Goal: Use online tool/utility: Utilize a website feature to perform a specific function

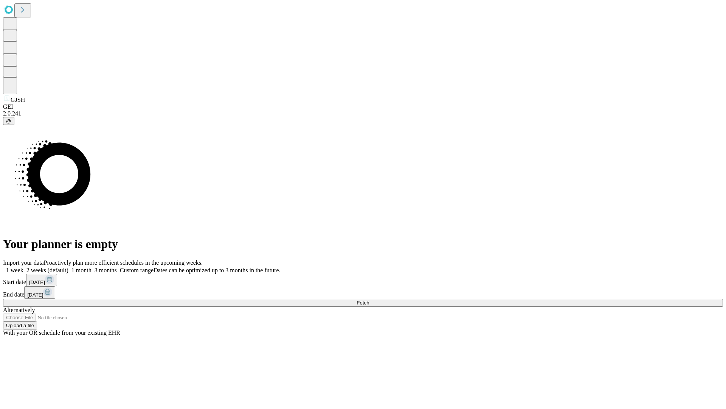
click at [369, 300] on span "Fetch" at bounding box center [363, 303] width 12 height 6
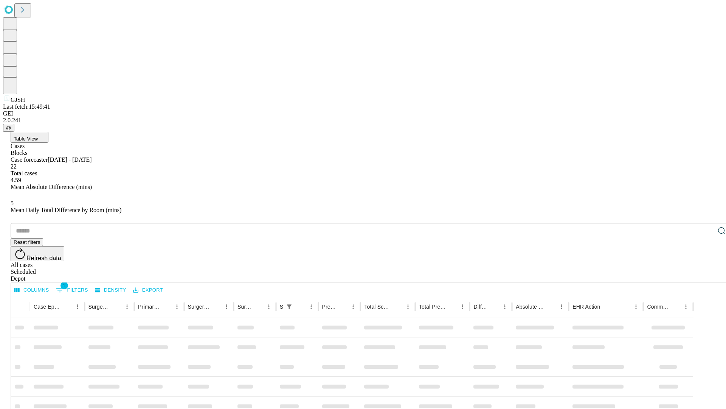
click at [38, 136] on span "Table View" at bounding box center [26, 139] width 24 height 6
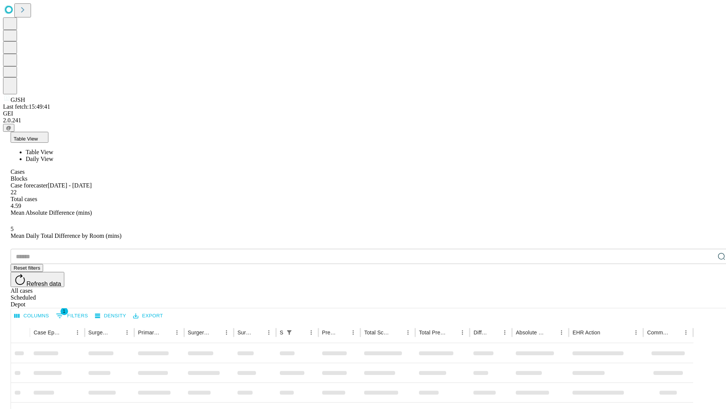
click at [53, 156] on span "Daily View" at bounding box center [40, 159] width 28 height 6
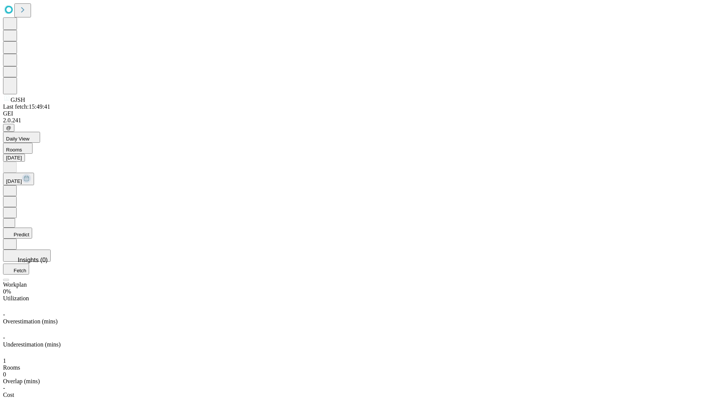
click at [32, 227] on button "Predict" at bounding box center [17, 232] width 29 height 11
